Goal: Check status: Check status

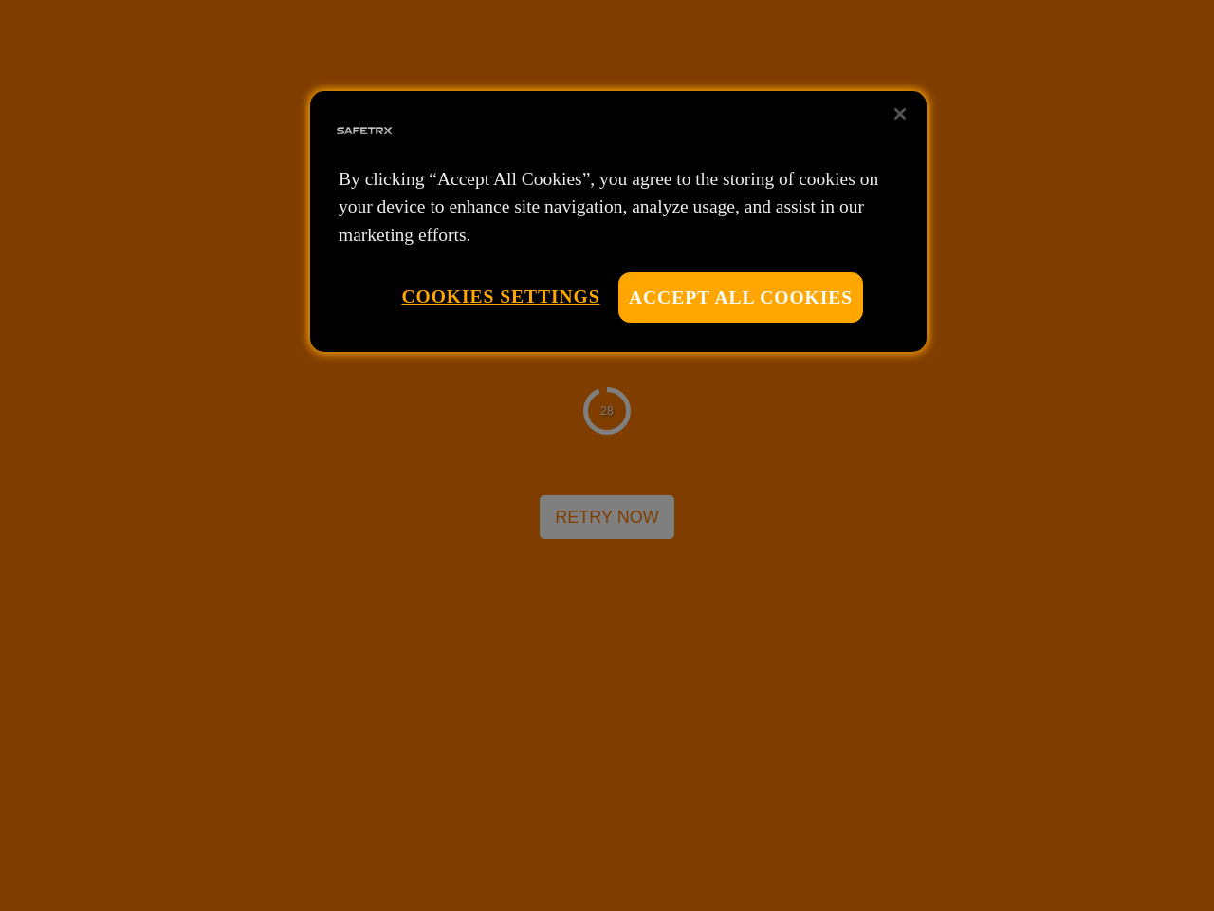
click at [607, 455] on div at bounding box center [607, 455] width 1214 height 911
click at [741, 297] on button "Accept All Cookies" at bounding box center [740, 297] width 245 height 50
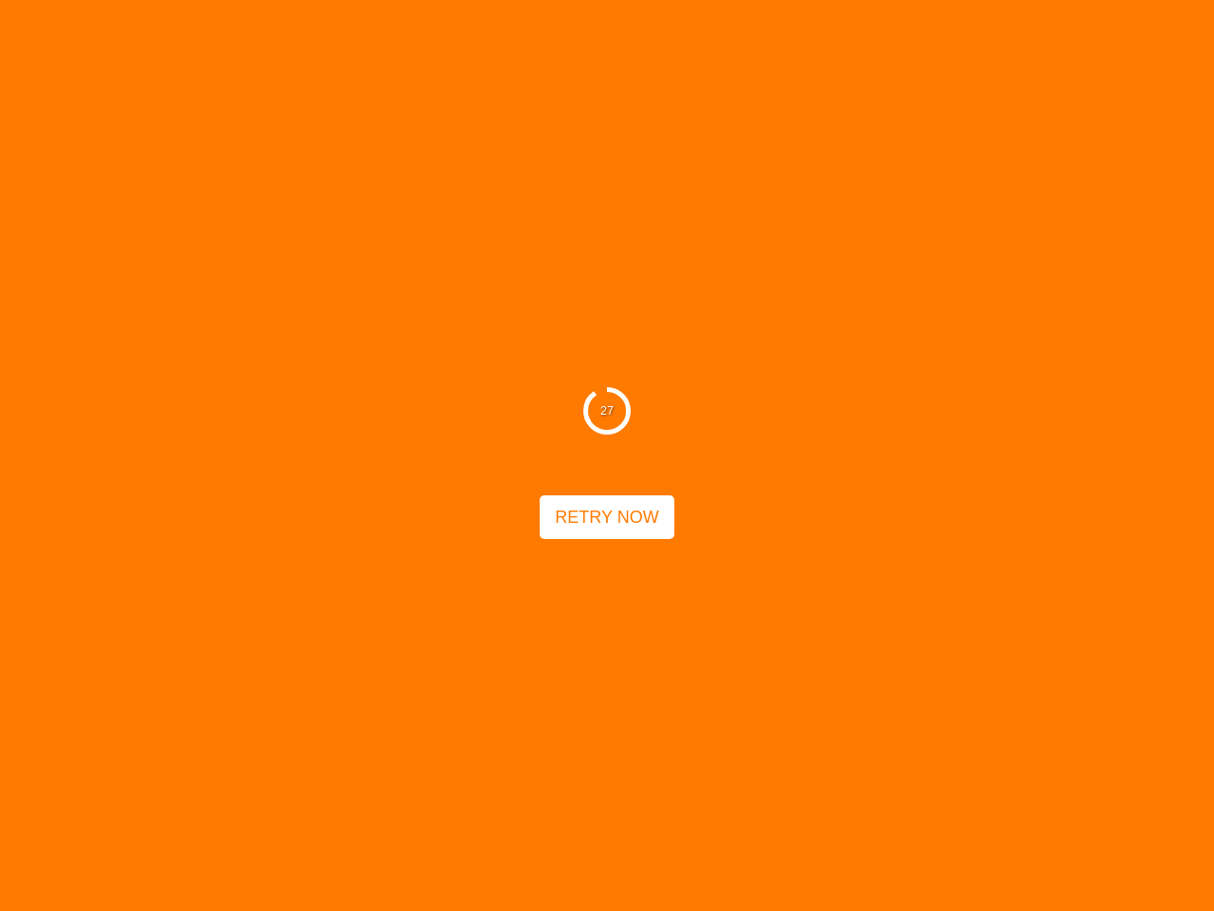
click at [500, 296] on button "Cookies Settings" at bounding box center [500, 296] width 198 height 48
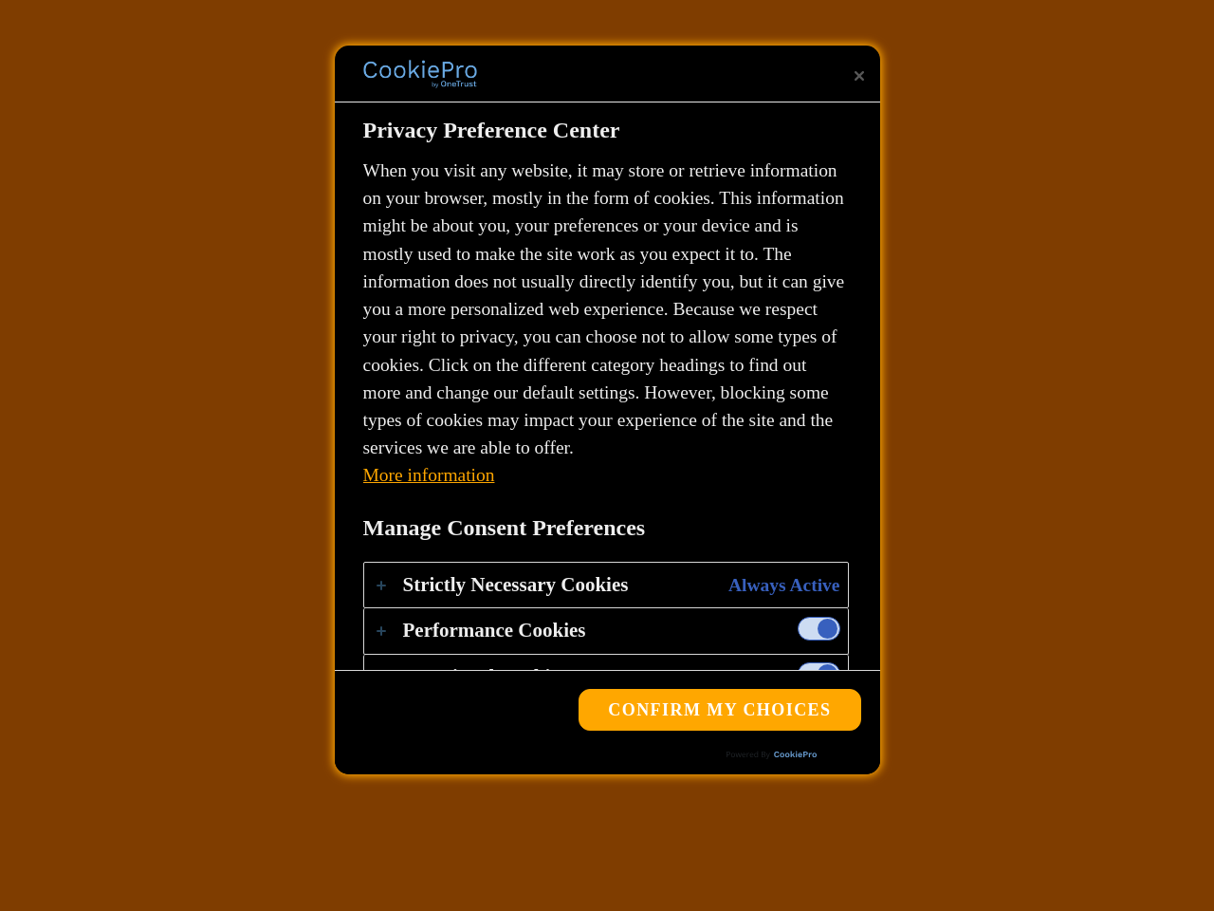
click at [900, 114] on div "27 Retry Now" at bounding box center [607, 455] width 1214 height 911
